Goal: Complete application form

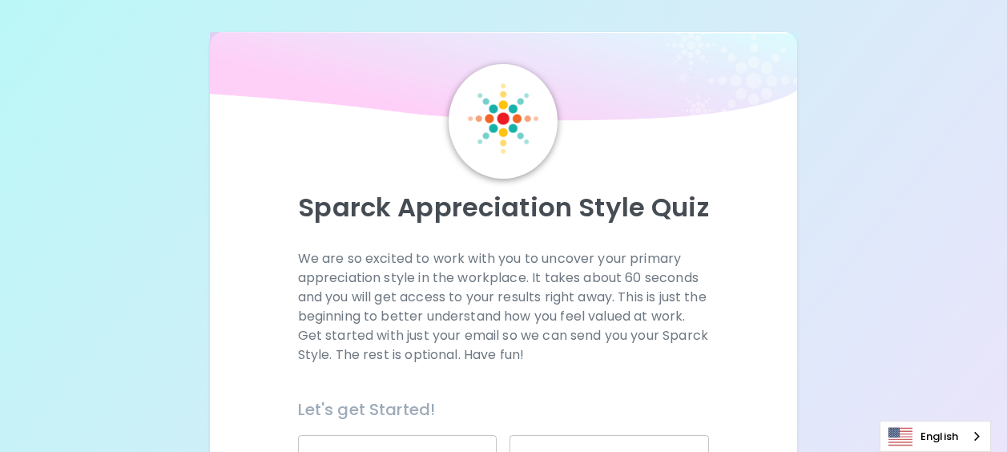
scroll to position [240, 0]
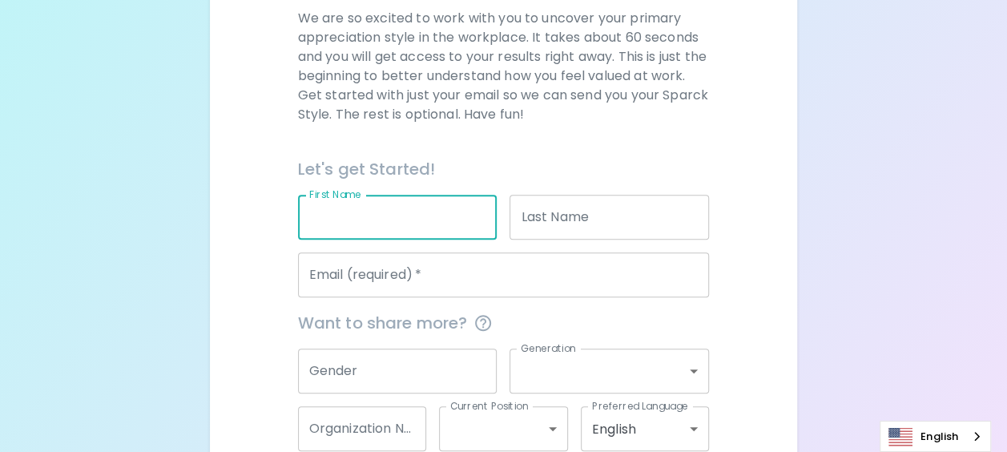
click at [408, 223] on input "First Name" at bounding box center [397, 217] width 199 height 45
type input "wipa"
click at [577, 219] on input "Last Name" at bounding box center [608, 217] width 199 height 45
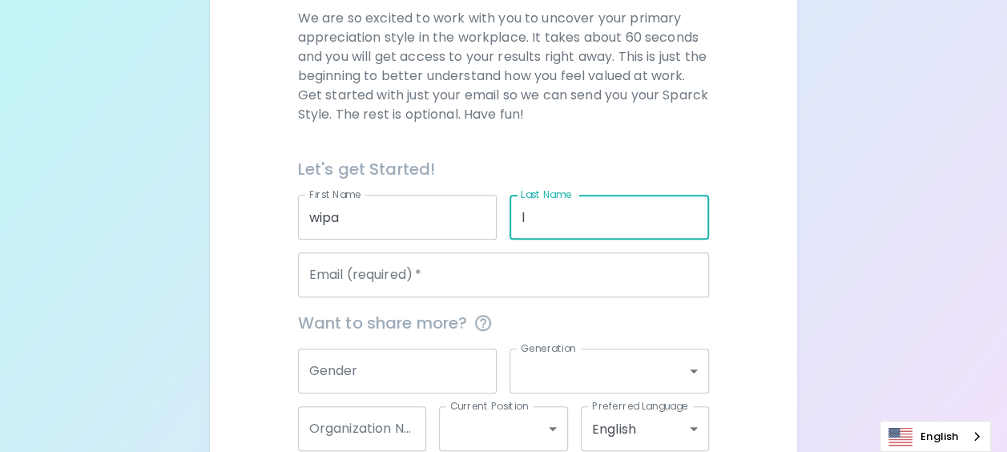
type input "l"
click at [435, 282] on input "Email (required)   *" at bounding box center [504, 274] width 412 height 45
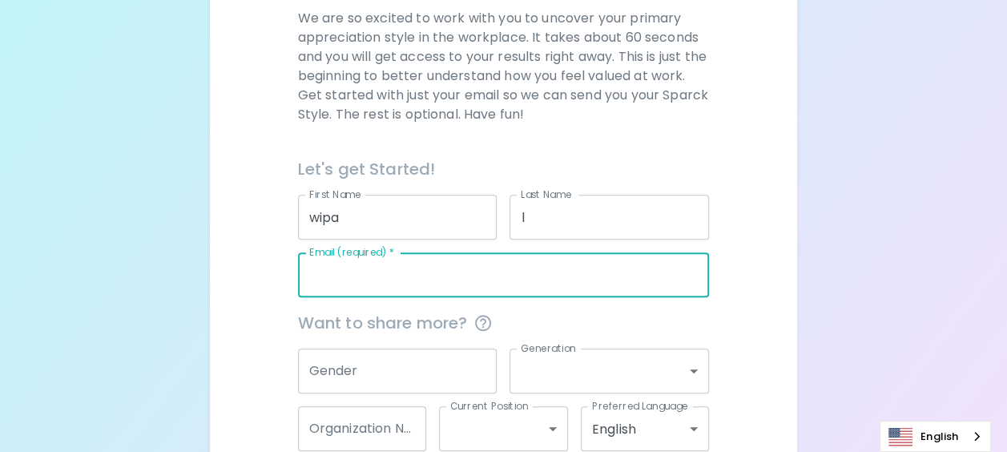
type input "[EMAIL_ADDRESS][DOMAIN_NAME]"
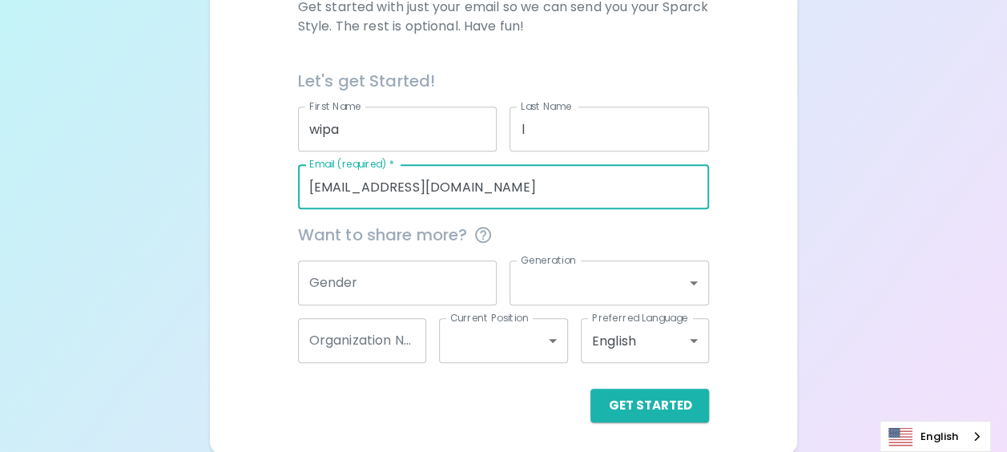
scroll to position [330, 0]
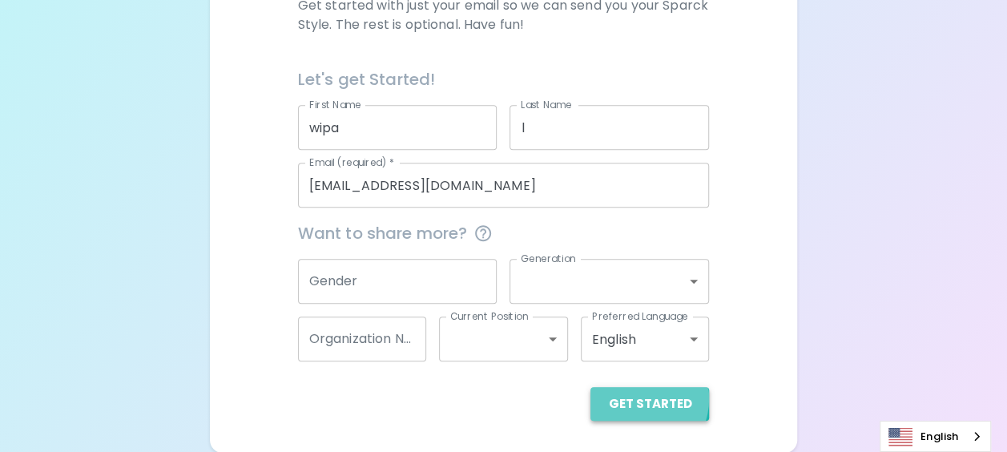
click at [636, 397] on button "Get Started" at bounding box center [649, 404] width 119 height 34
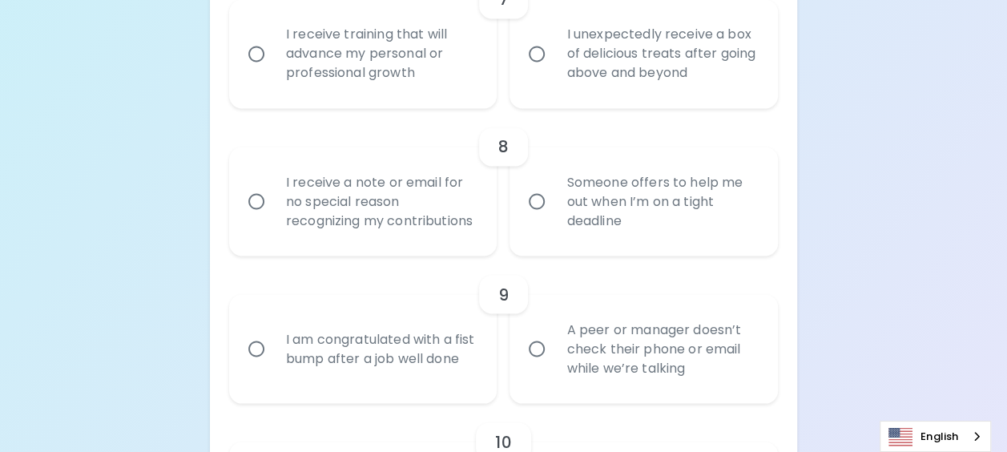
scroll to position [1355, 0]
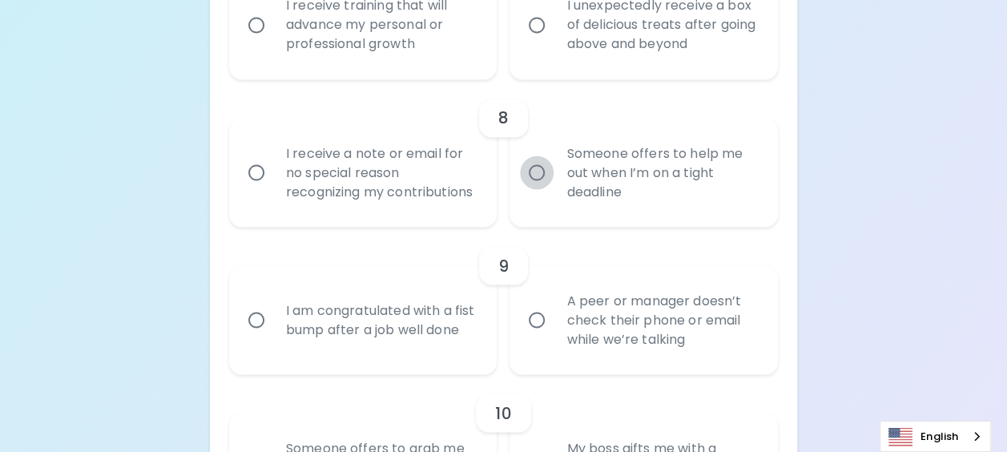
click at [537, 184] on input "Someone offers to help me out when I’m on a tight deadline" at bounding box center [537, 172] width 34 height 34
radio input "true"
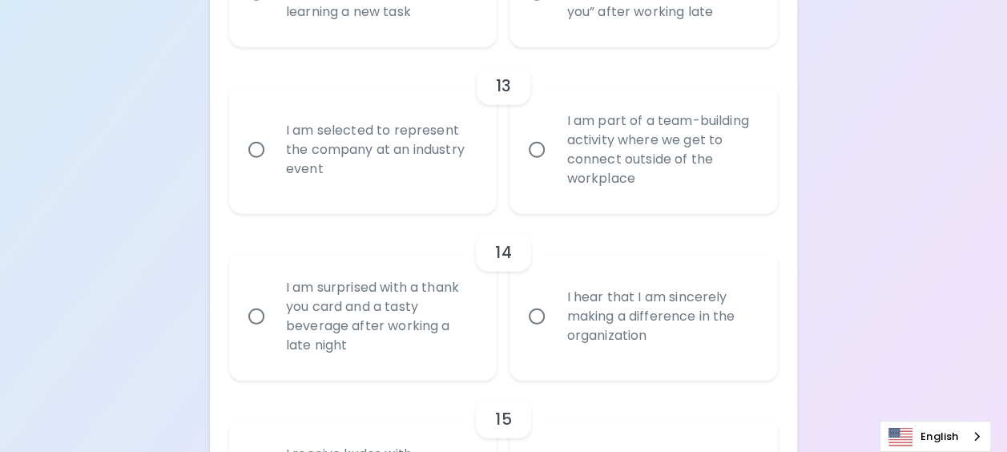
scroll to position [2316, 0]
